Goal: Task Accomplishment & Management: Manage account settings

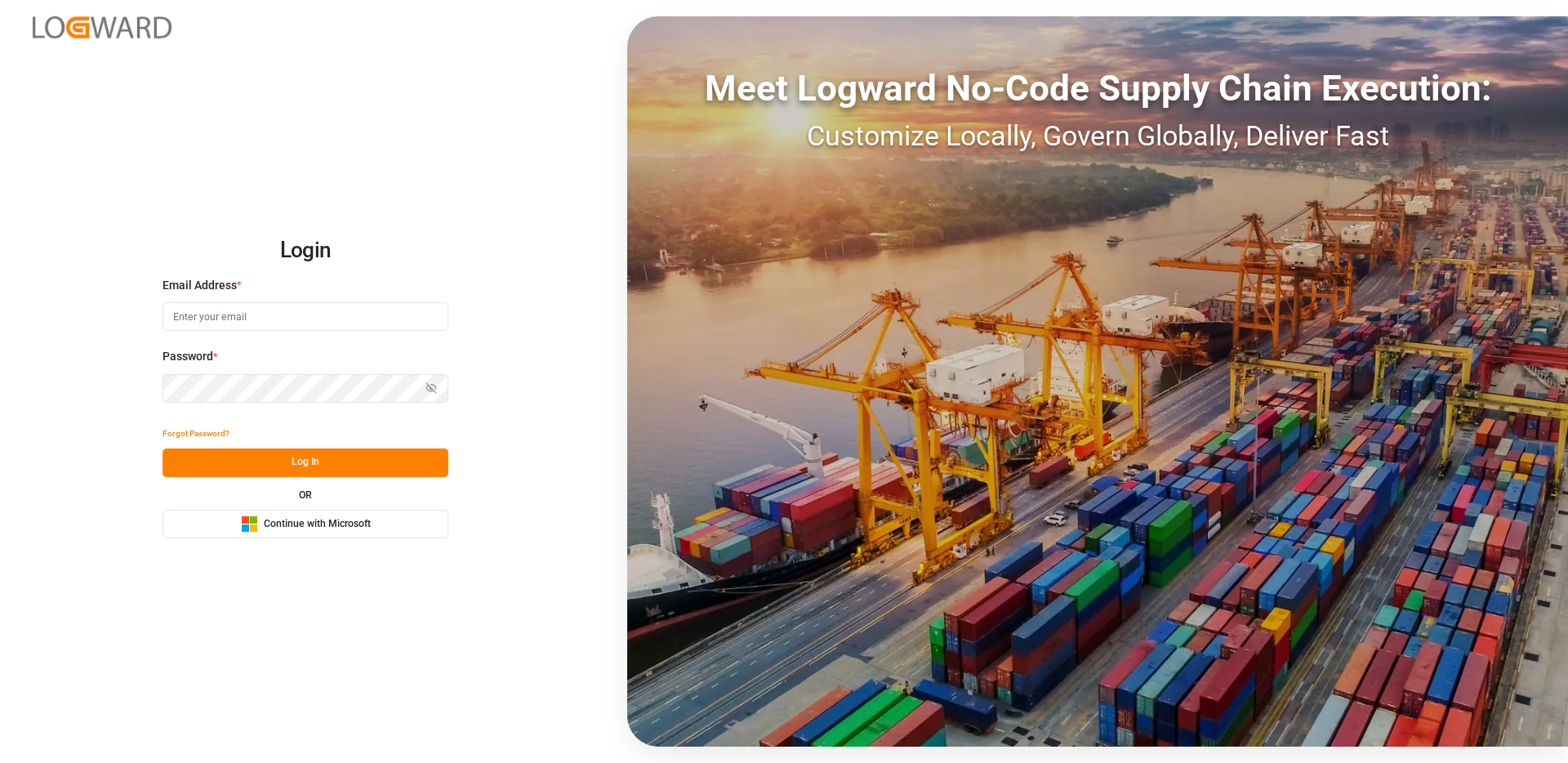
click at [366, 519] on span "Continue with Microsoft" at bounding box center [317, 524] width 107 height 15
